Goal: Browse casually

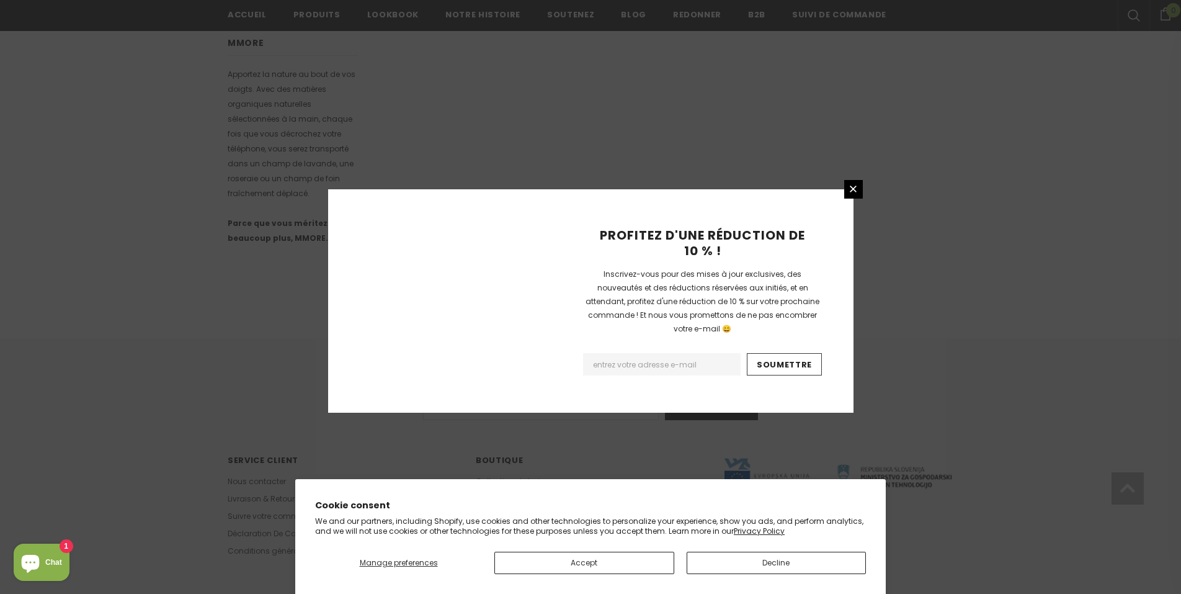
scroll to position [708, 0]
